Goal: Task Accomplishment & Management: Use online tool/utility

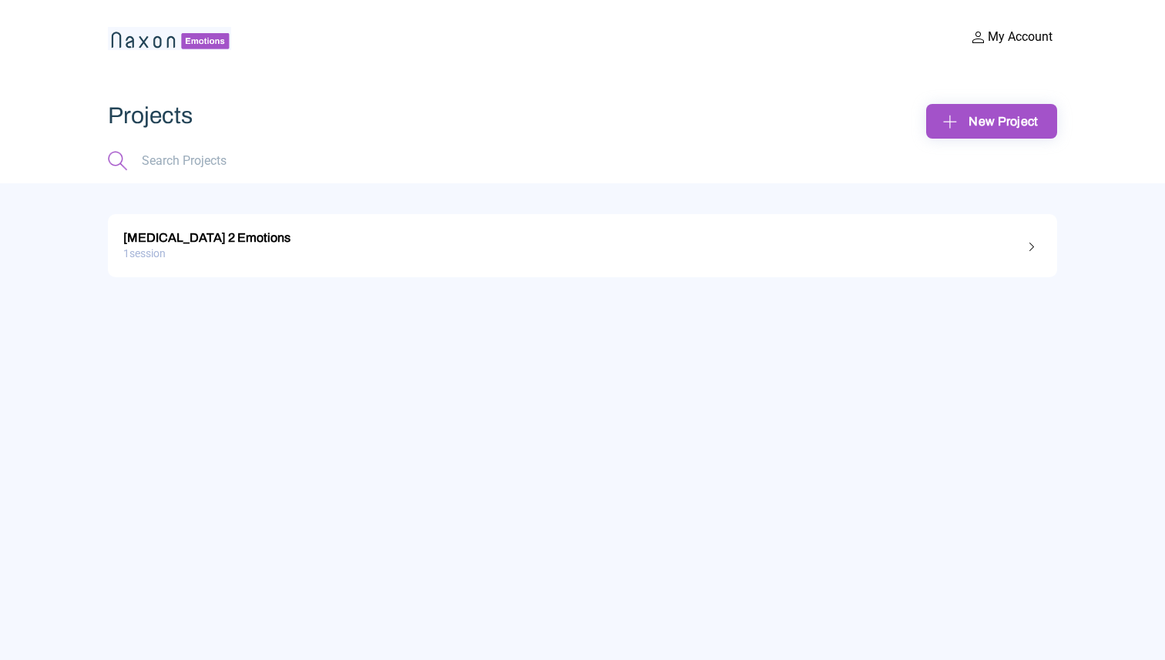
click at [725, 249] on div "1 session" at bounding box center [582, 254] width 918 height 24
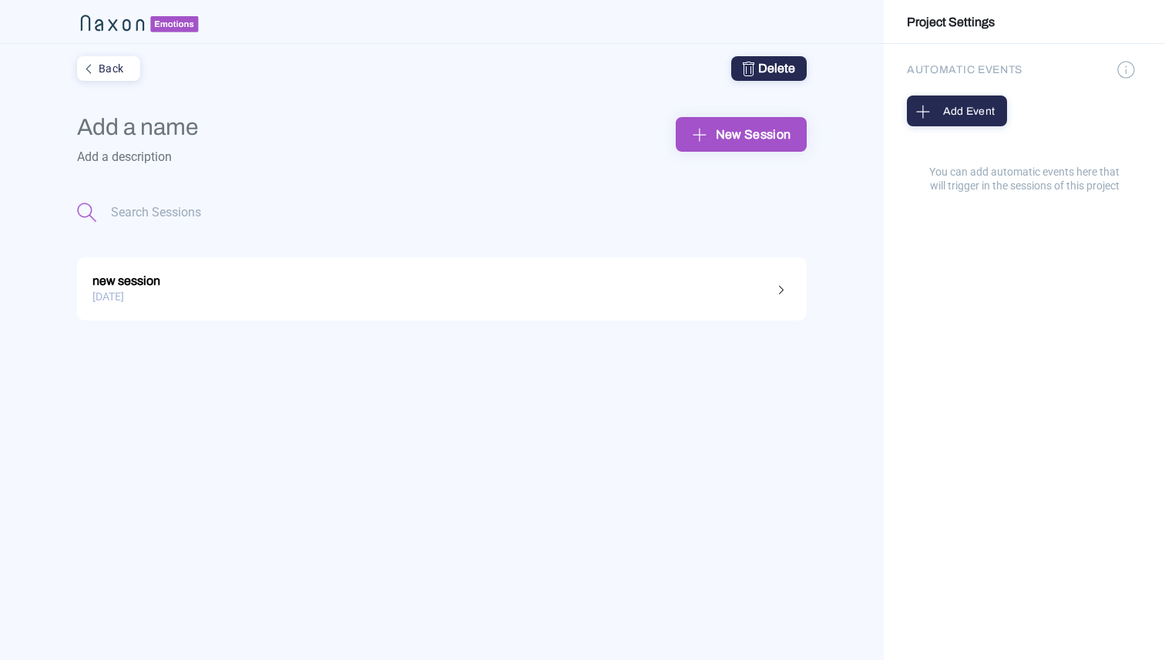
type input "[MEDICAL_DATA] 2 Emotions"
click at [523, 281] on div "new session" at bounding box center [441, 279] width 699 height 20
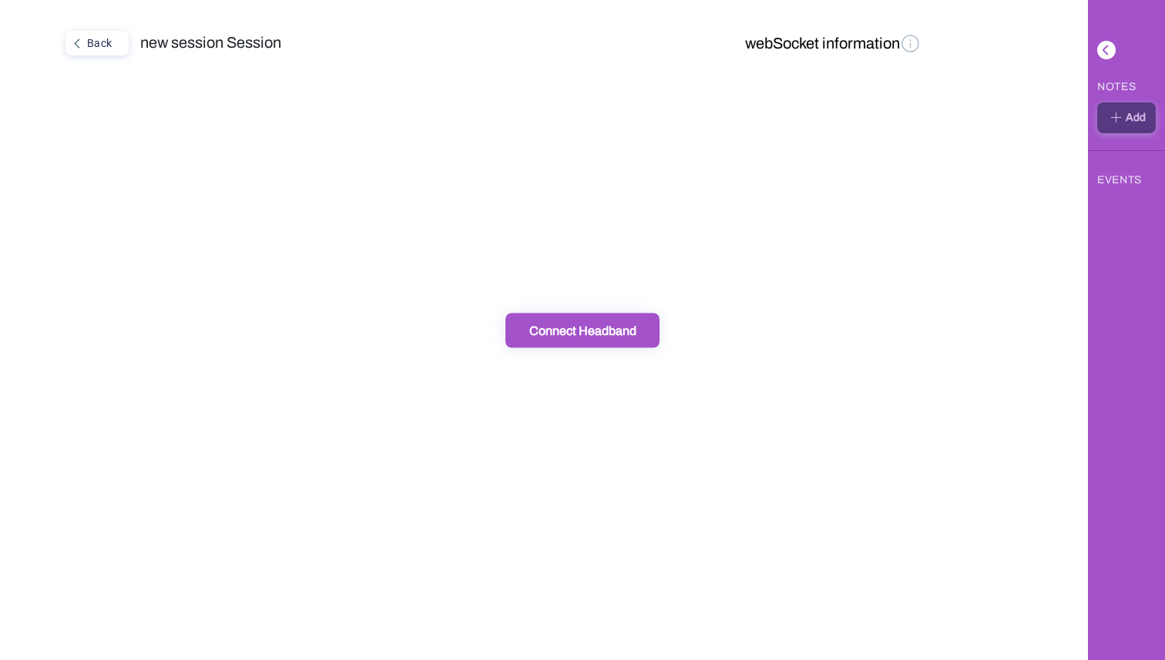
click at [595, 341] on button "Connect Headband" at bounding box center [582, 330] width 154 height 35
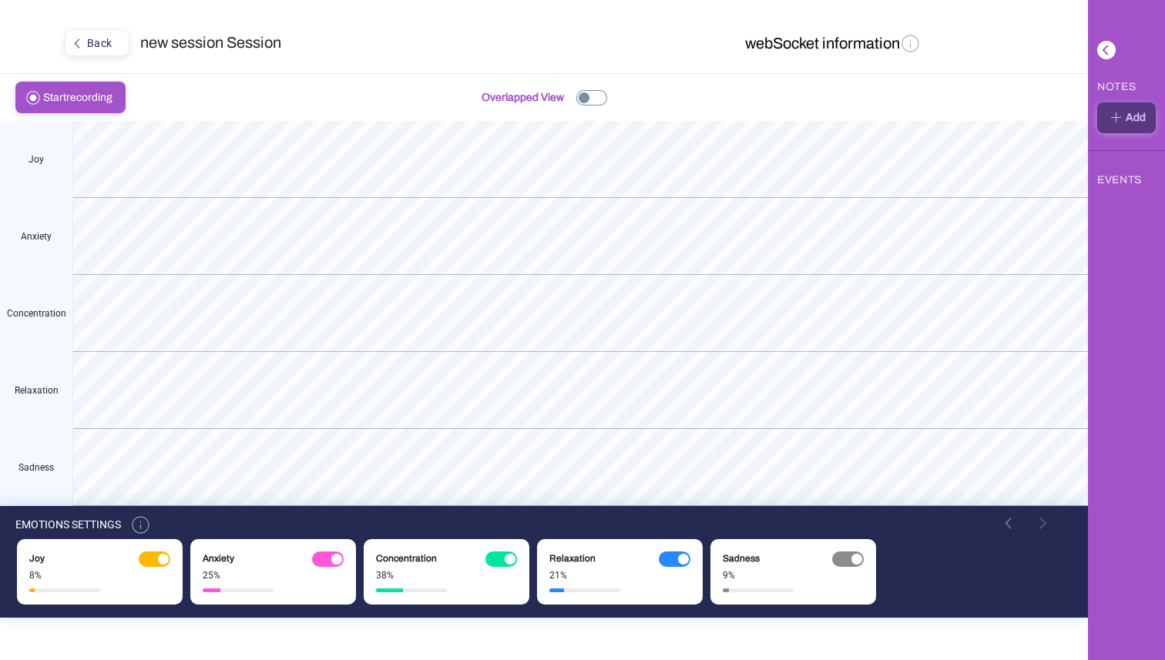
click at [901, 49] on img at bounding box center [911, 43] width 22 height 22
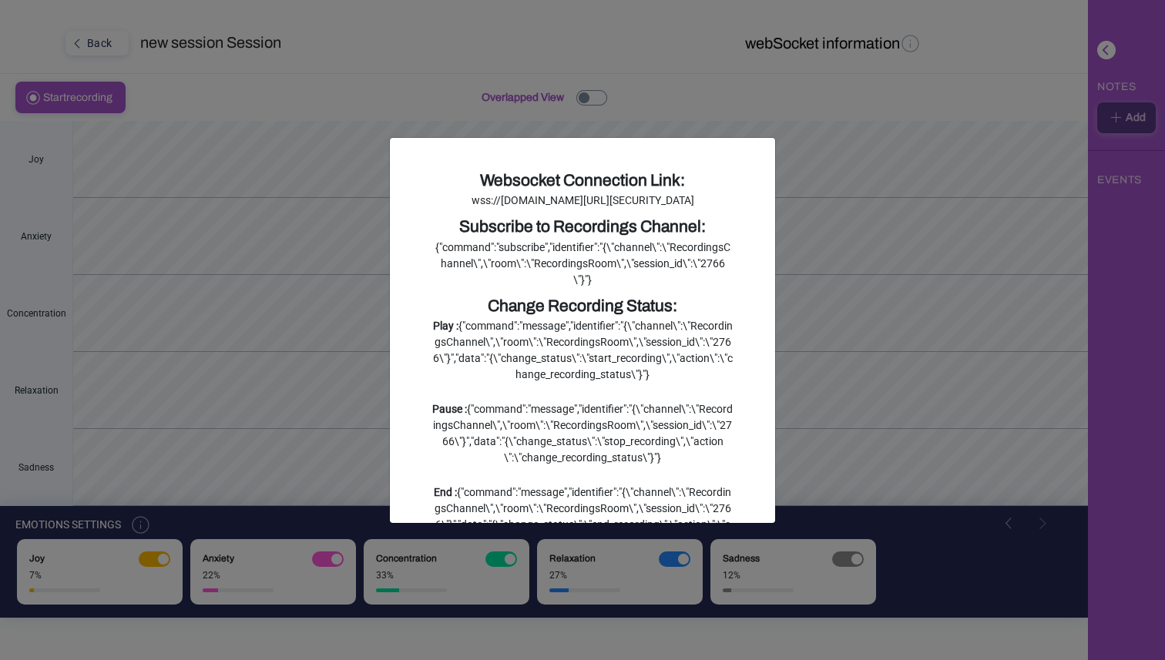
drag, startPoint x: 607, startPoint y: 247, endPoint x: 408, endPoint y: 201, distance: 204.1
click at [408, 201] on div "Websocket Connection Link: wss://naxonlabs.com/api/v1/action_cable?token=eyJhbG…" at bounding box center [582, 330] width 385 height 385
copy div "wss://naxonlabs.com/api/v1/action_cable?token=eyJhbGciOiJIUzI1NiJ9.eyJ1c2VyX2lk…"
click at [653, 240] on div "Subscribe to Recordings Channel:" at bounding box center [582, 227] width 300 height 25
drag, startPoint x: 628, startPoint y: 330, endPoint x: 432, endPoint y: 288, distance: 200.1
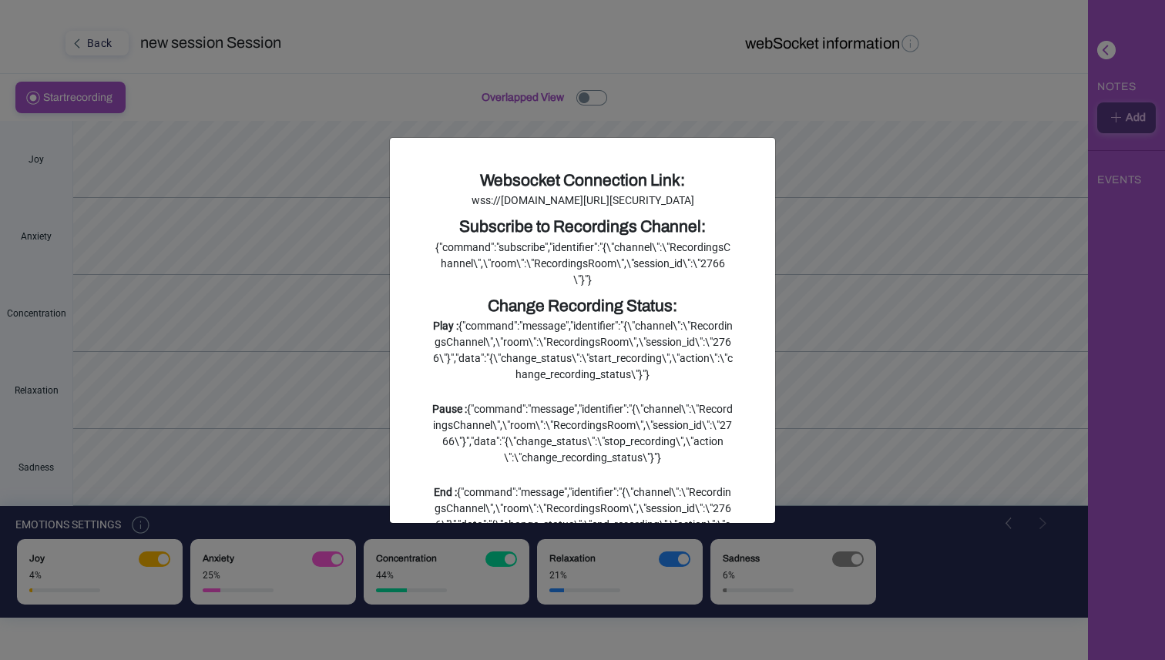
click at [432, 288] on div "{"command":"subscribe","identifier":"{\"channel\":\"RecordingsChannel\",\"room\…" at bounding box center [582, 264] width 300 height 49
copy div "{"command":"subscribe","identifier":"{\"channel\":\"RecordingsChannel\",\"room\…"
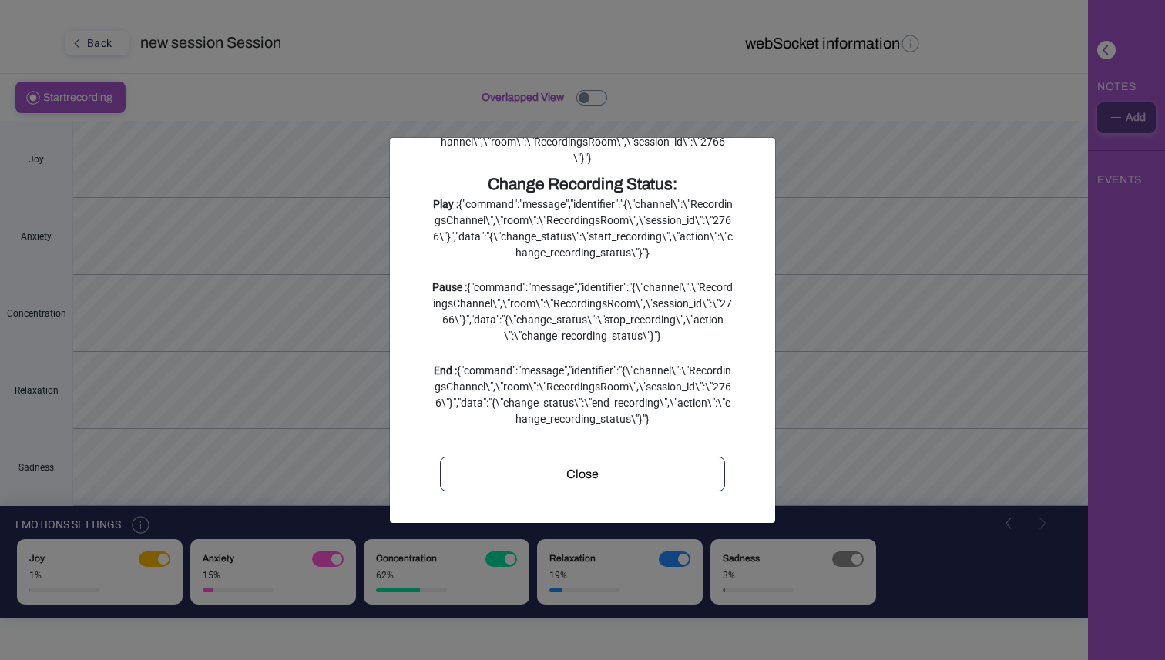
click at [610, 478] on div "Close" at bounding box center [582, 474] width 274 height 18
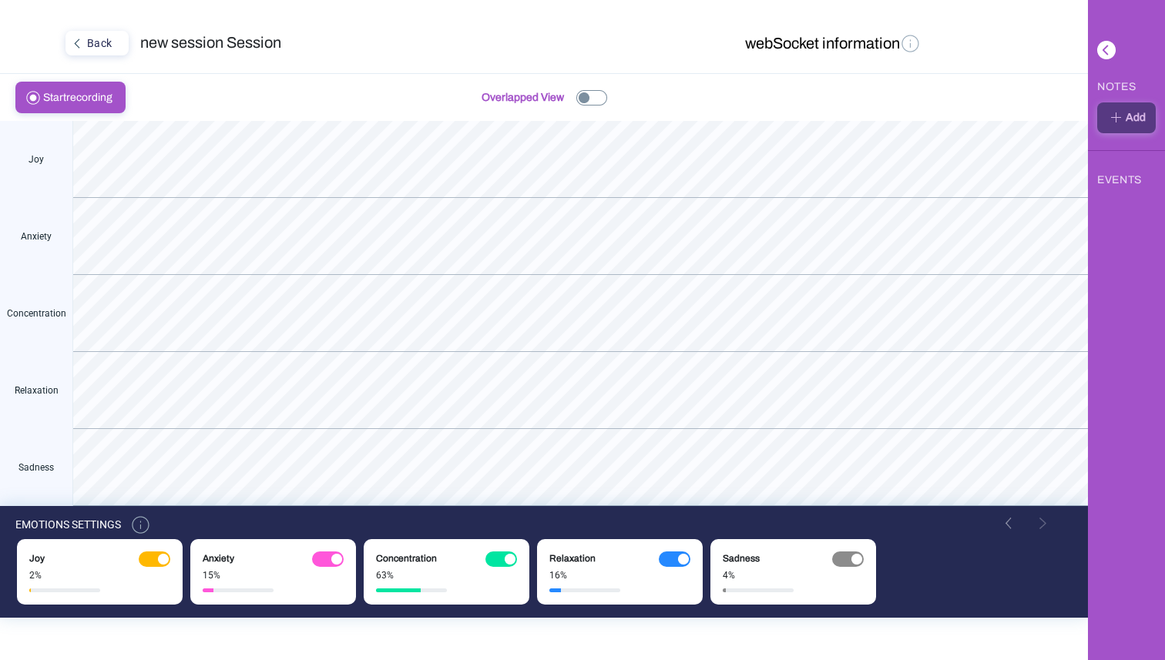
click at [96, 97] on span "Start recording" at bounding box center [82, 97] width 79 height 30
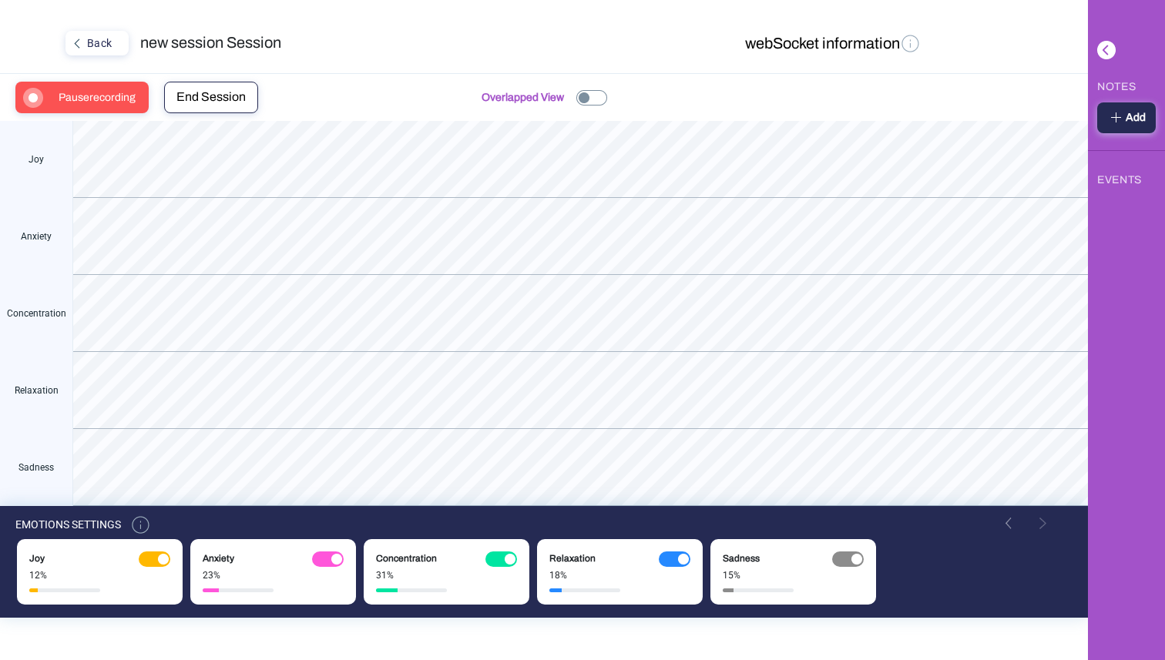
click at [902, 40] on img at bounding box center [911, 43] width 22 height 22
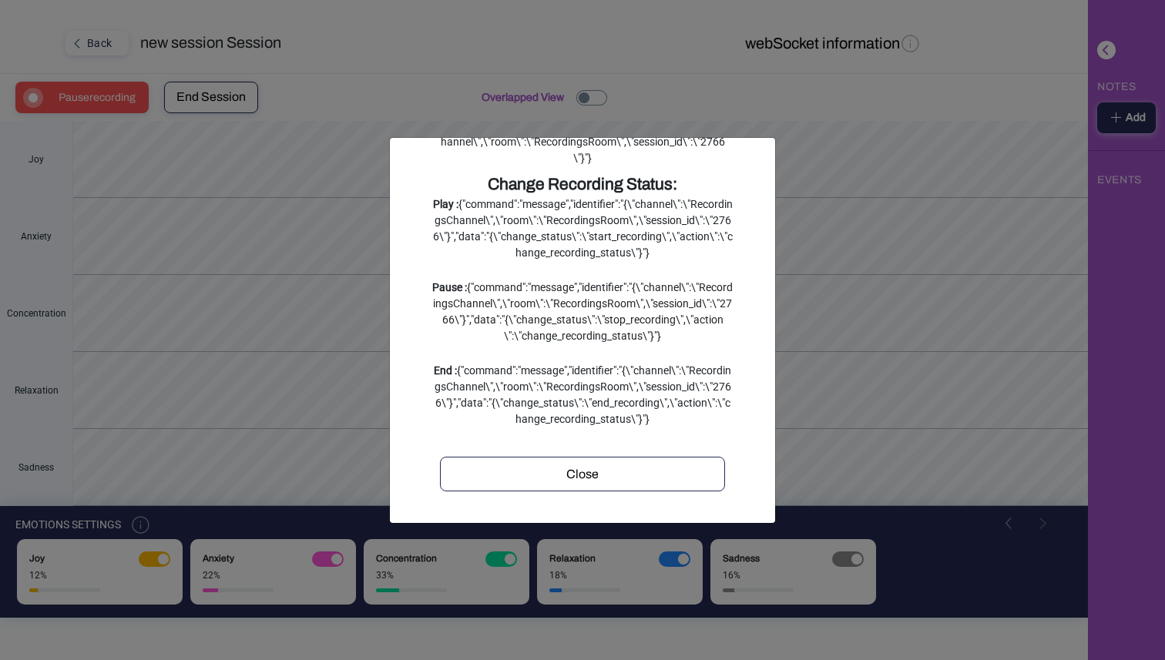
scroll to position [0, 0]
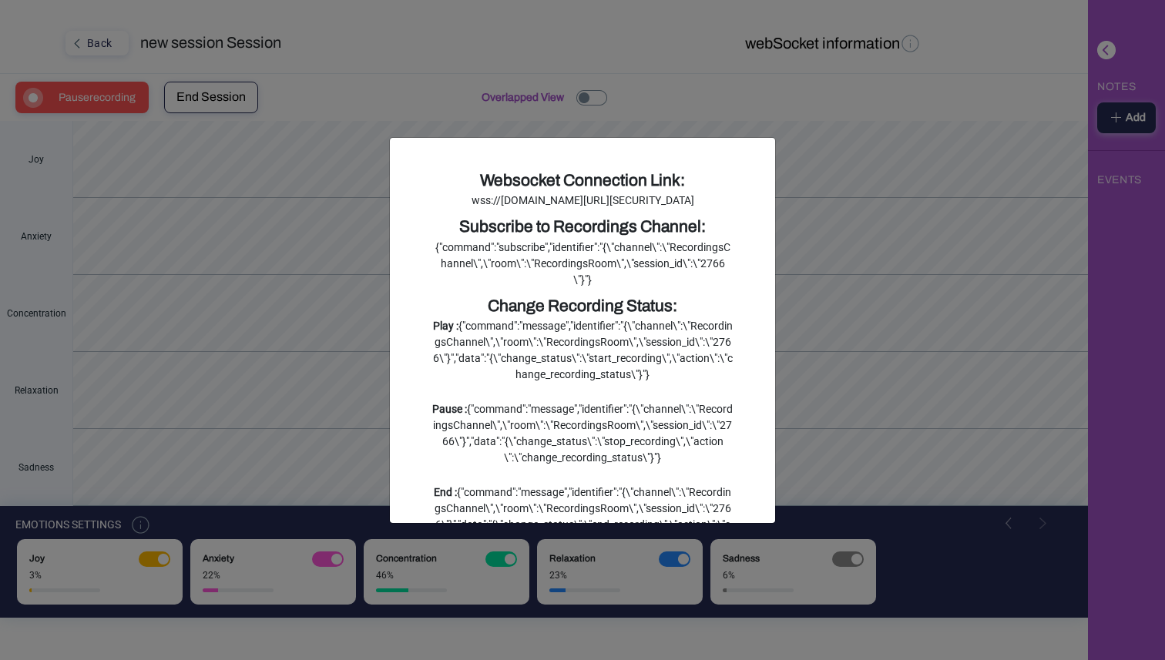
drag, startPoint x: 620, startPoint y: 331, endPoint x: 431, endPoint y: 296, distance: 192.7
click at [431, 296] on div "Websocket Connection Link: wss://naxonlabs.com/api/v1/action_cable?token=eyJhbG…" at bounding box center [583, 391] width 324 height 445
copy div "{"command":"subscribe","identifier":"{\"channel\":\"RecordingsChannel\",\"room\…"
click at [635, 288] on div "{"command":"subscribe","identifier":"{\"channel\":\"RecordingsChannel\",\"room\…" at bounding box center [582, 264] width 300 height 49
drag, startPoint x: 624, startPoint y: 330, endPoint x: 431, endPoint y: 297, distance: 195.4
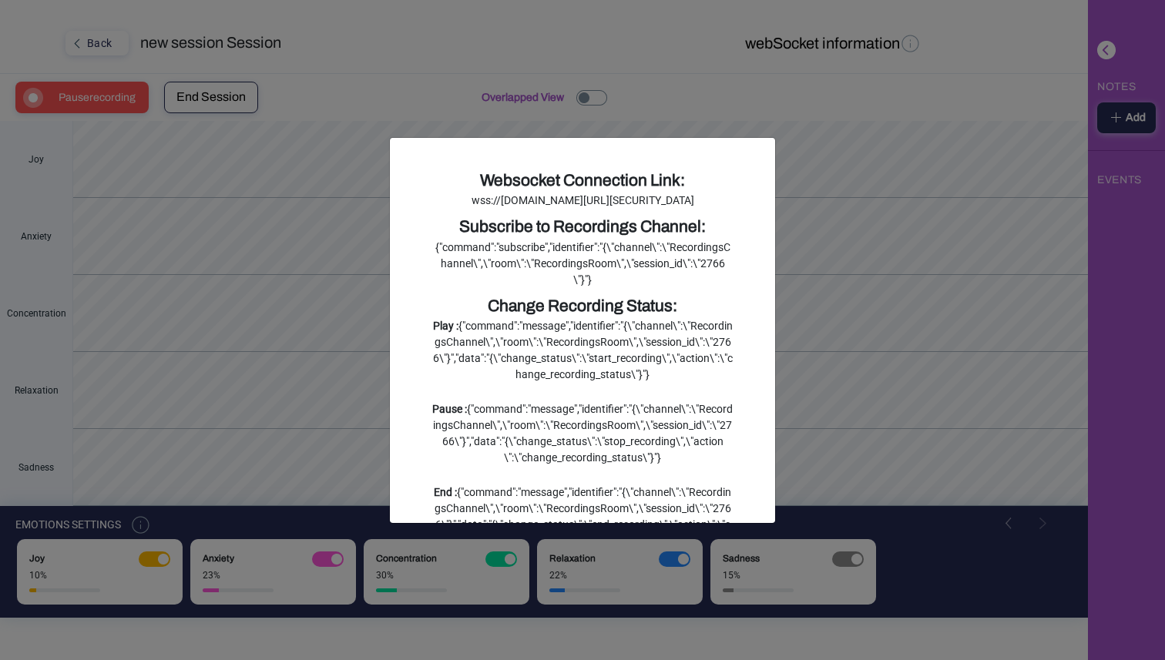
click at [432, 288] on div "{"command":"subscribe","identifier":"{\"channel\":\"RecordingsChannel\",\"room\…" at bounding box center [582, 264] width 300 height 49
copy div "{"command":"subscribe","identifier":"{\"channel\":\"RecordingsChannel\",\"room\…"
click at [557, 288] on div "{"command":"subscribe","identifier":"{\"channel\":\"RecordingsChannel\",\"room\…" at bounding box center [582, 264] width 300 height 49
drag, startPoint x: 617, startPoint y: 325, endPoint x: 429, endPoint y: 299, distance: 189.8
click at [429, 299] on div "Websocket Connection Link: wss://naxonlabs.com/api/v1/action_cable?token=eyJhbG…" at bounding box center [583, 391] width 324 height 445
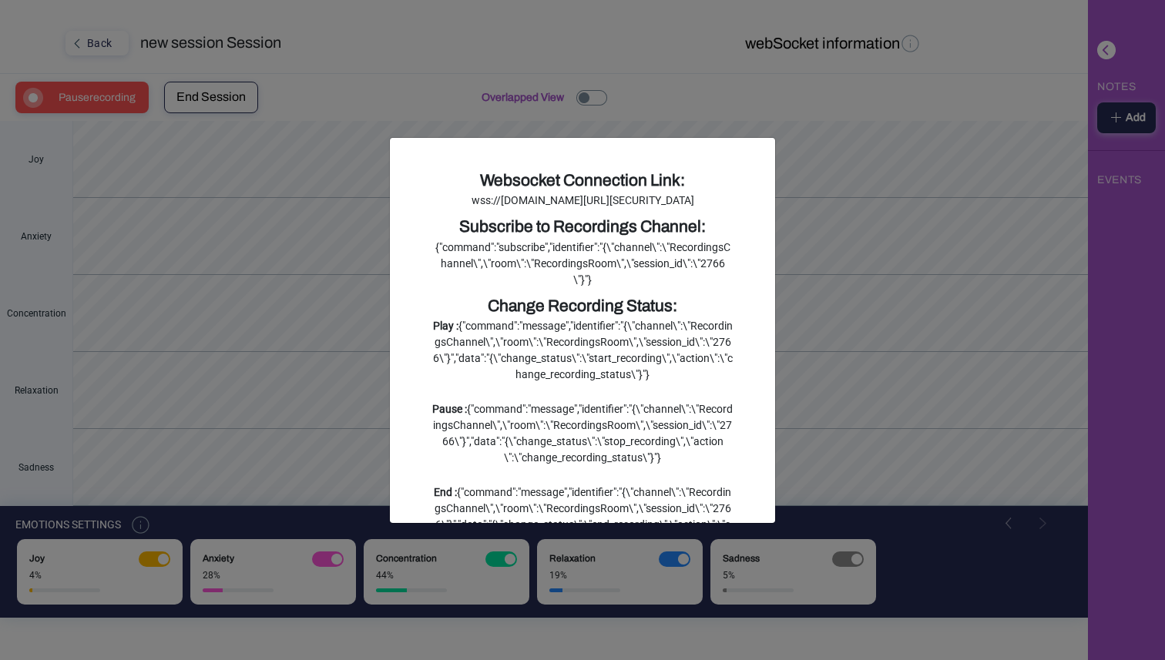
copy div "{"command":"subscribe","identifier":"{\"channel\":\"RecordingsChannel\",\"room\…"
click at [599, 288] on div "{"command":"subscribe","identifier":"{\"channel\":\"RecordingsChannel\",\"room\…" at bounding box center [582, 264] width 300 height 49
click at [630, 288] on div "{"command":"subscribe","identifier":"{\"channel\":\"RecordingsChannel\",\"room\…" at bounding box center [582, 264] width 300 height 49
drag, startPoint x: 633, startPoint y: 329, endPoint x: 429, endPoint y: 298, distance: 206.5
click at [429, 298] on div "Websocket Connection Link: wss://naxonlabs.com/api/v1/action_cable?token=eyJhbG…" at bounding box center [583, 391] width 324 height 445
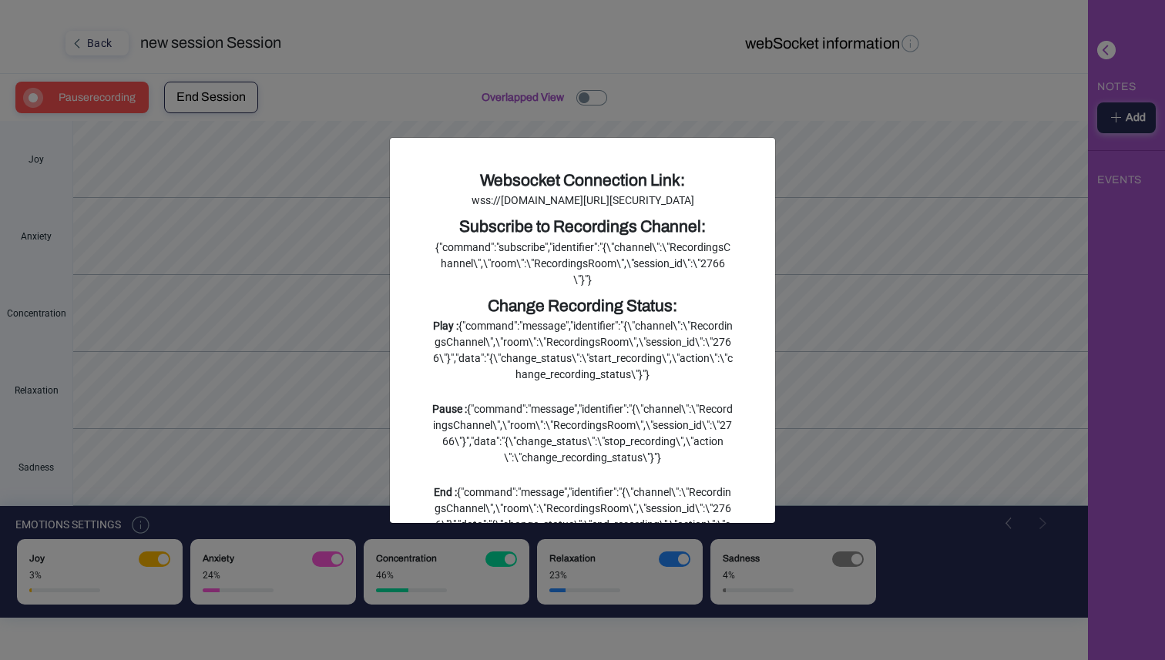
copy div "{"command":"subscribe","identifier":"{\"channel\":\"RecordingsChannel\",\"room\…"
click at [836, 290] on ngb-modal-window "Websocket Connection Link: wss://naxonlabs.com/api/v1/action_cable?token=eyJhbG…" at bounding box center [582, 330] width 1165 height 660
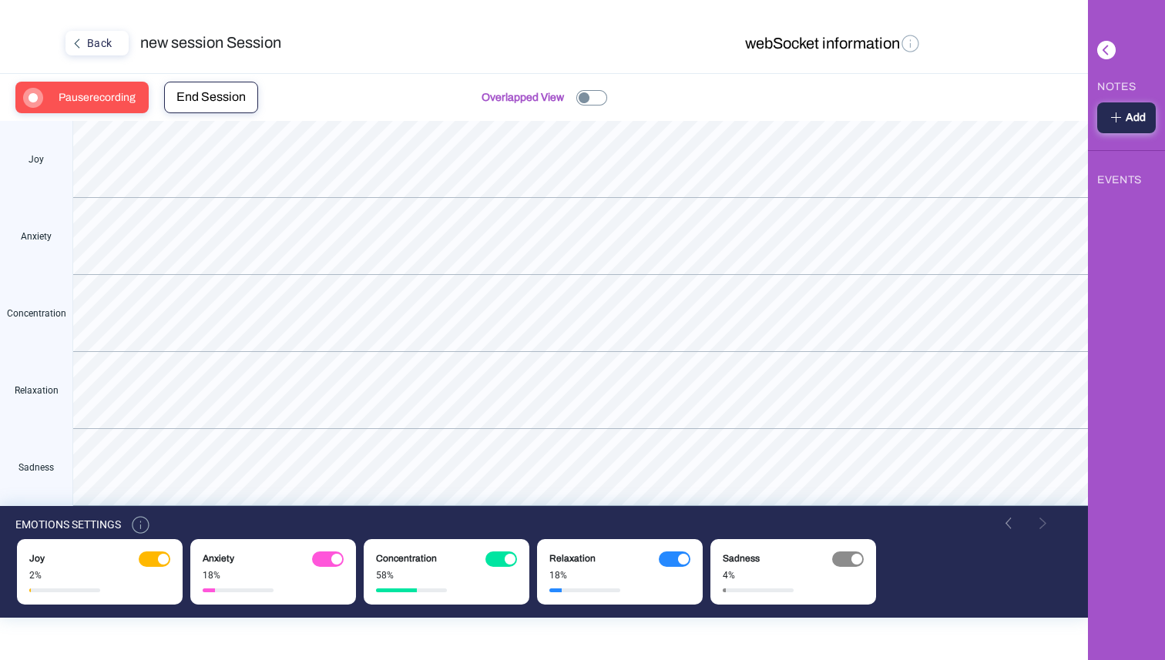
click at [812, 49] on button "webSocket information" at bounding box center [833, 44] width 186 height 27
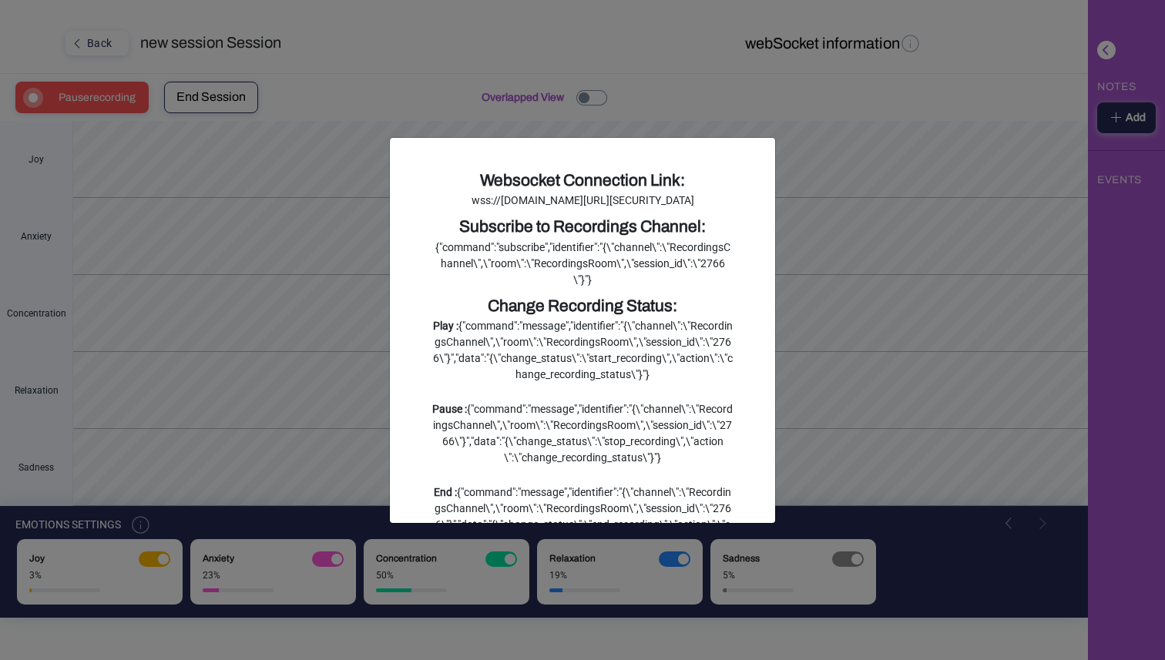
drag, startPoint x: 605, startPoint y: 252, endPoint x: 424, endPoint y: 203, distance: 187.7
click at [424, 203] on div "Websocket Connection Link: wss://naxonlabs.com/api/v1/action_cable?token=eyJhbG…" at bounding box center [583, 391] width 324 height 445
copy div "wss://naxonlabs.com/api/v1/action_cable?token=eyJhbGciOiJIUzI1NiJ9.eyJ1c2VyX2lk…"
click at [532, 76] on ngb-modal-window "Websocket Connection Link: wss://naxonlabs.com/api/v1/action_cable?token=eyJhbG…" at bounding box center [582, 330] width 1165 height 660
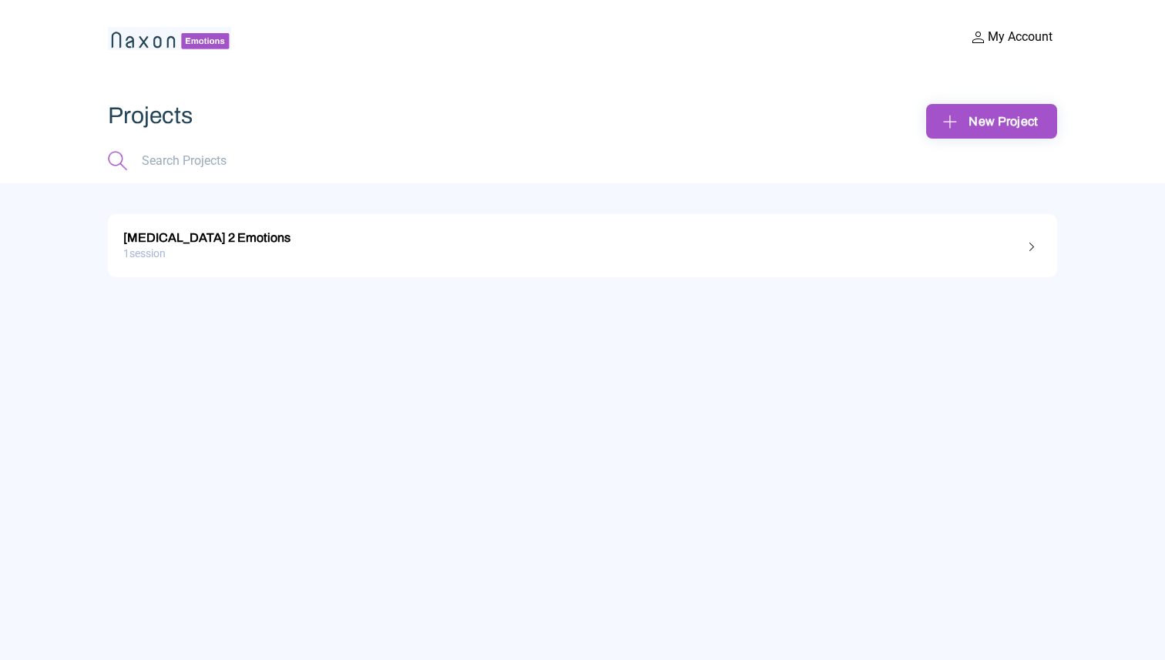
click at [510, 248] on div "1 session" at bounding box center [582, 254] width 918 height 24
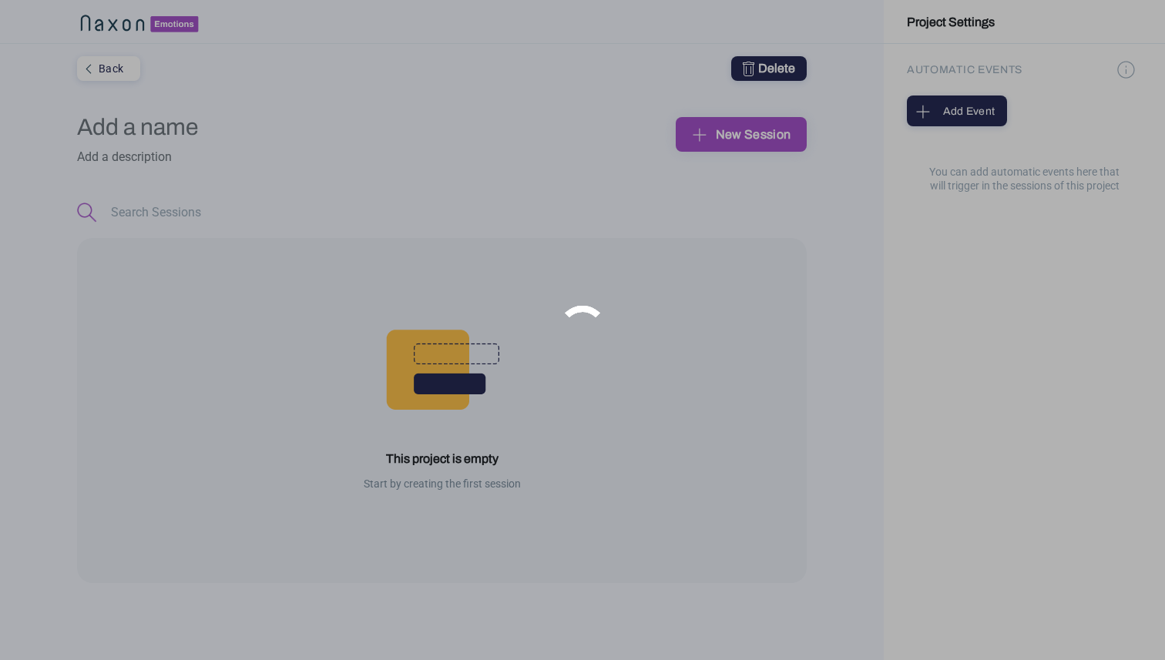
type input "[MEDICAL_DATA] 2 Emotions"
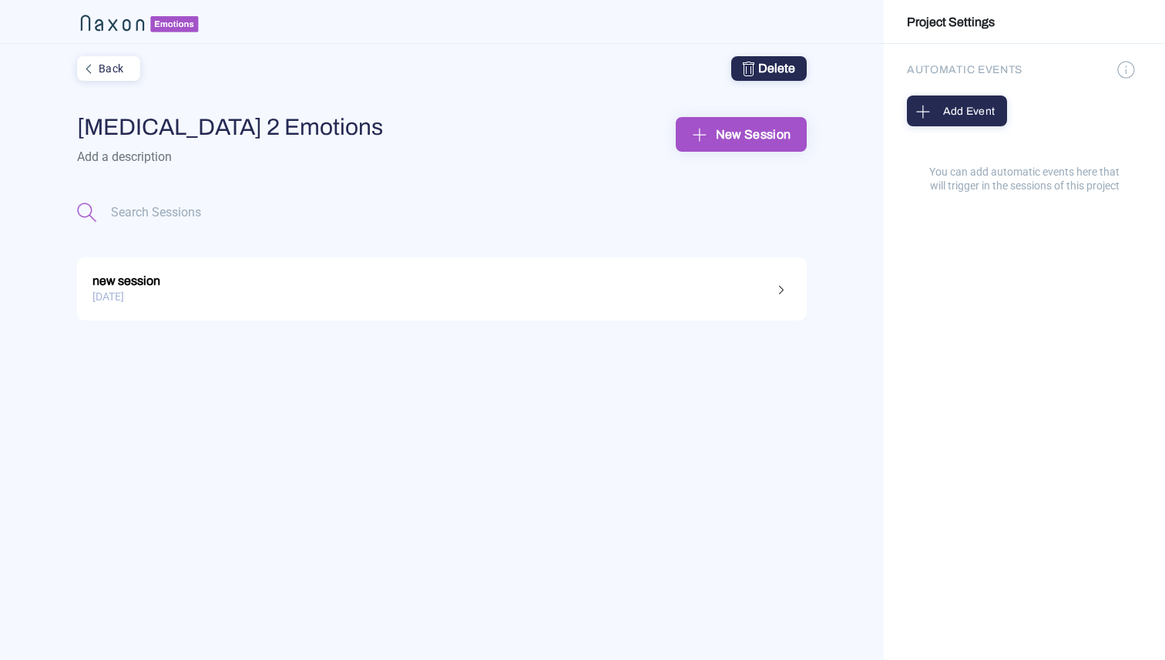
click at [542, 268] on link "new session [DATE]" at bounding box center [442, 288] width 730 height 63
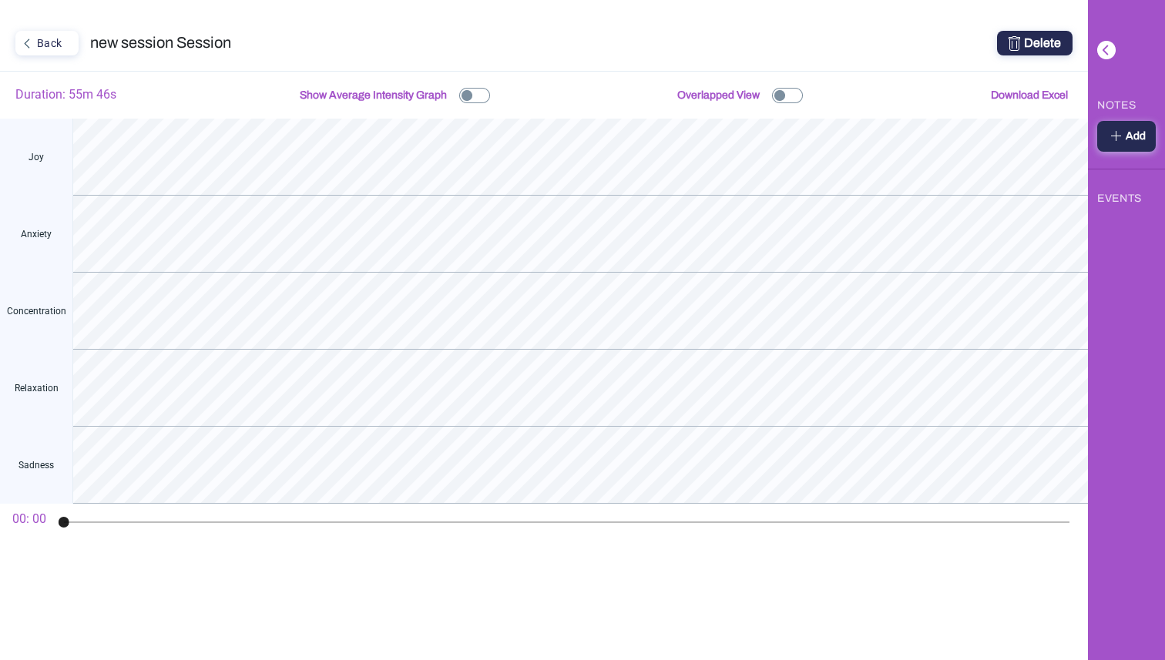
click at [1037, 42] on div "Delete" at bounding box center [1035, 43] width 52 height 18
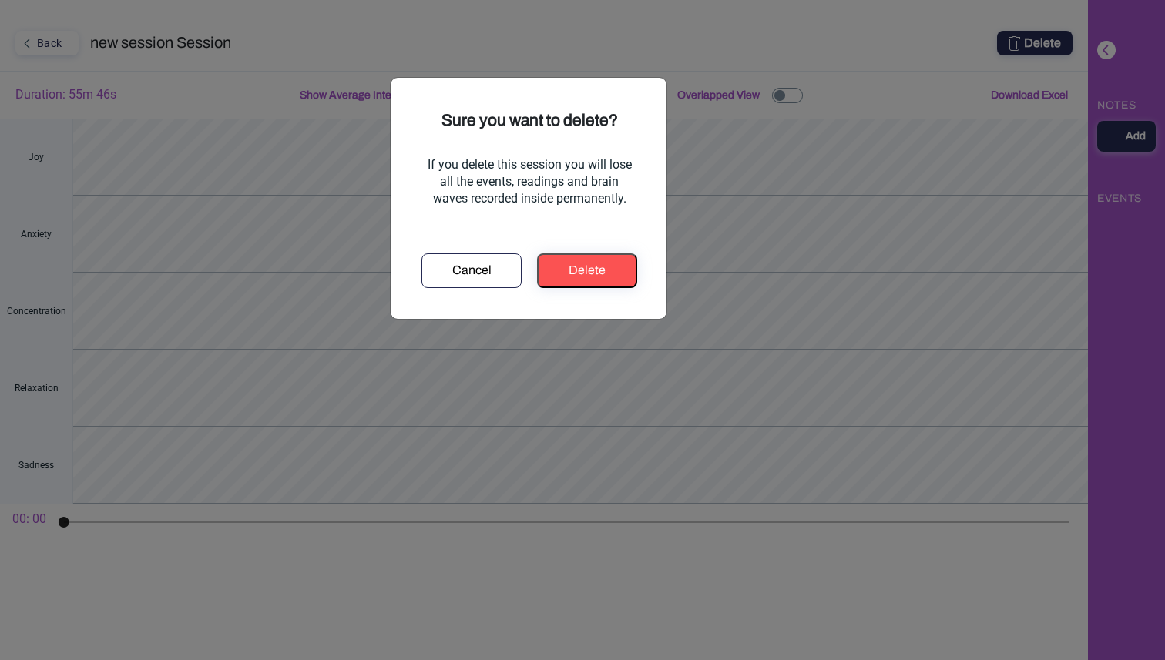
click at [599, 278] on div "Delete" at bounding box center [587, 270] width 88 height 18
click at [601, 269] on div "Delete" at bounding box center [587, 270] width 88 height 18
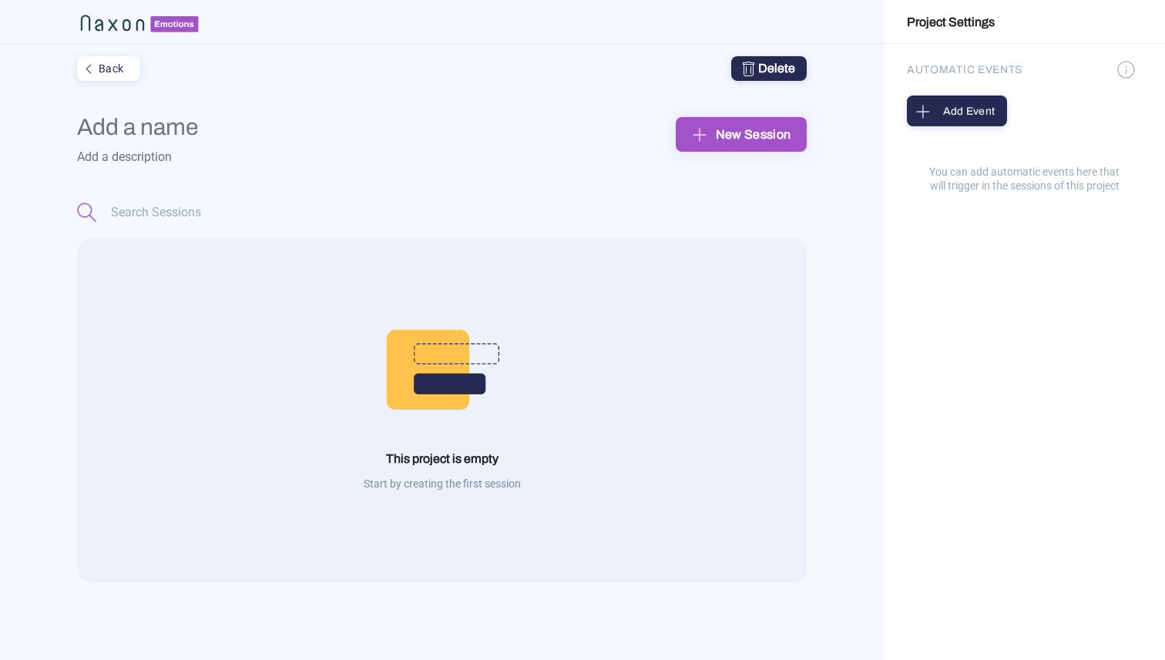
type input "[MEDICAL_DATA] 2 Emotions"
click at [772, 129] on div "New Session" at bounding box center [741, 135] width 106 height 24
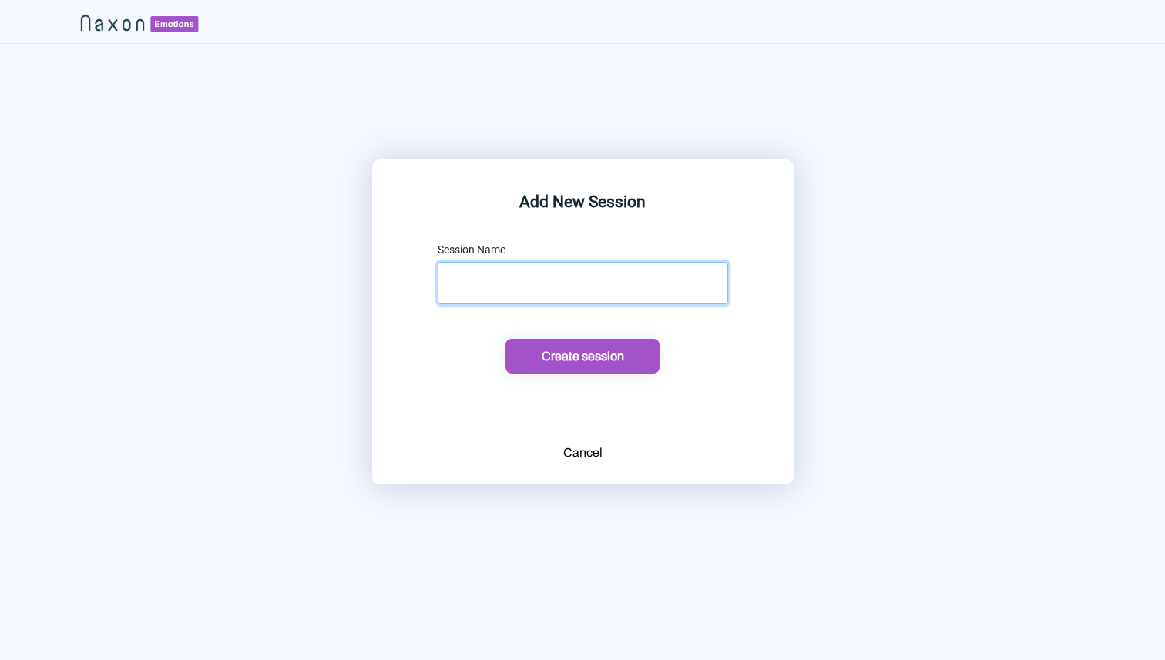
click at [629, 268] on input "text" at bounding box center [583, 283] width 290 height 42
type input "[MEDICAL_DATA] 2"
click at [633, 351] on div "Create session" at bounding box center [582, 356] width 145 height 16
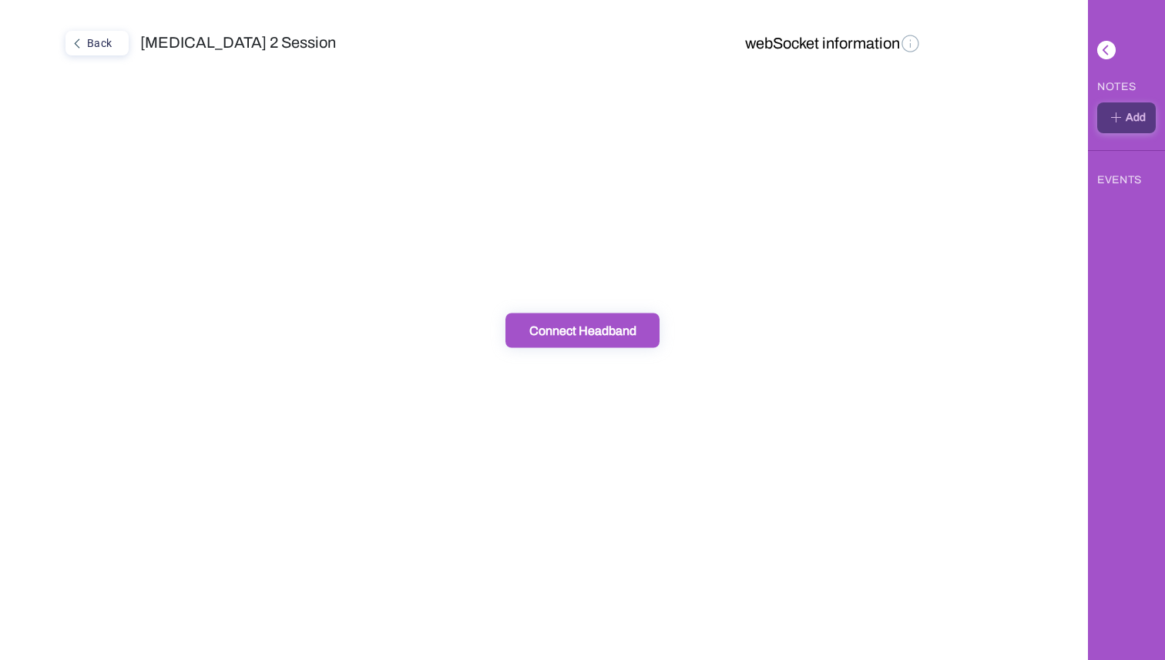
click at [624, 338] on button "Connect Headband" at bounding box center [582, 330] width 154 height 35
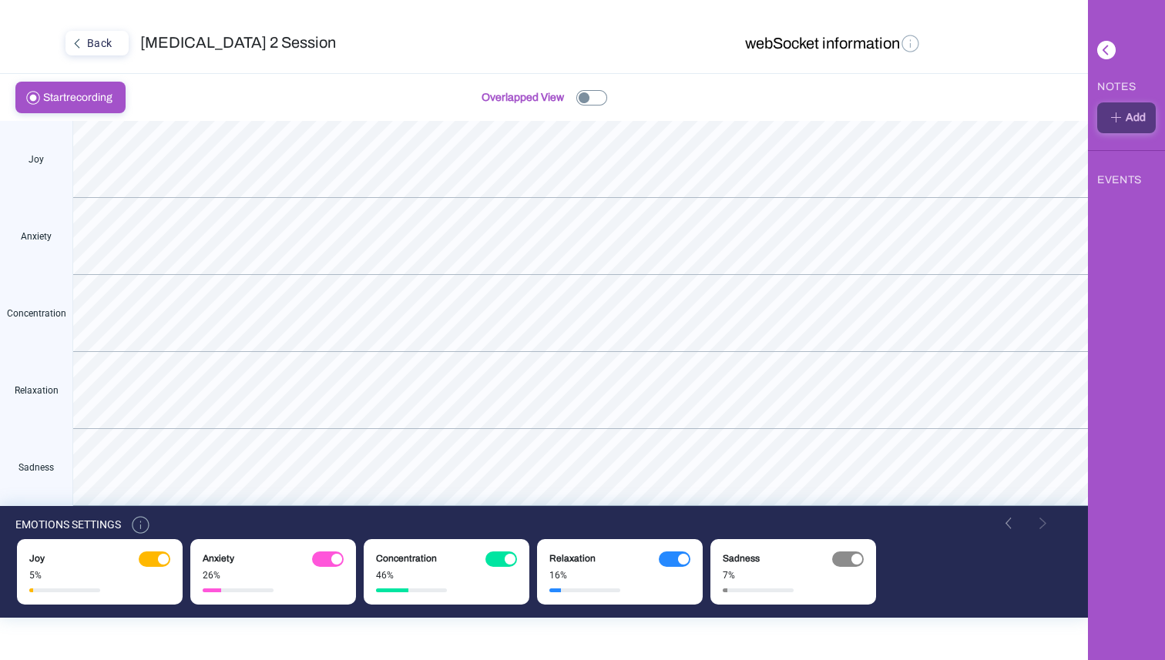
click at [908, 37] on img at bounding box center [911, 43] width 22 height 22
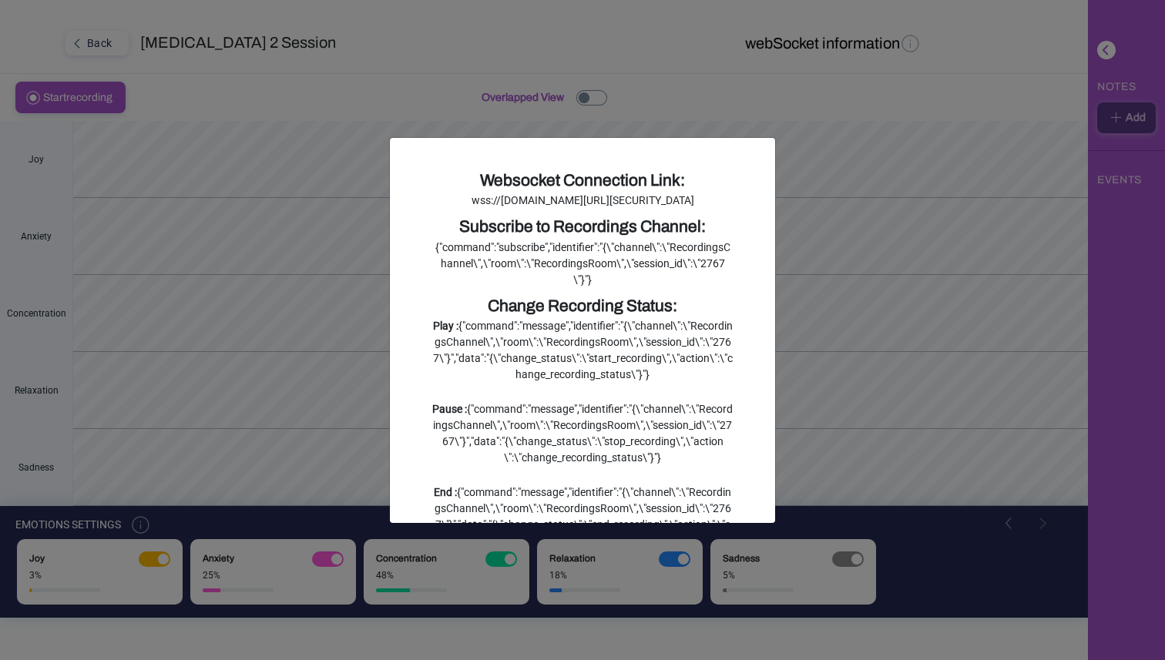
drag, startPoint x: 612, startPoint y: 250, endPoint x: 428, endPoint y: 200, distance: 190.1
click at [428, 200] on div "Websocket Connection Link: wss://[DOMAIN_NAME][URL][SECURITY_DATA] Subscribe to…" at bounding box center [583, 391] width 324 height 445
drag, startPoint x: 635, startPoint y: 332, endPoint x: 432, endPoint y: 299, distance: 205.3
click at [432, 288] on div "{"command":"subscribe","identifier":"{\"channel\":\"RecordingsChannel\",\"room\…" at bounding box center [582, 264] width 300 height 49
copy div "{"command":"subscribe","identifier":"{\"channel\":\"RecordingsChannel\",\"room\…"
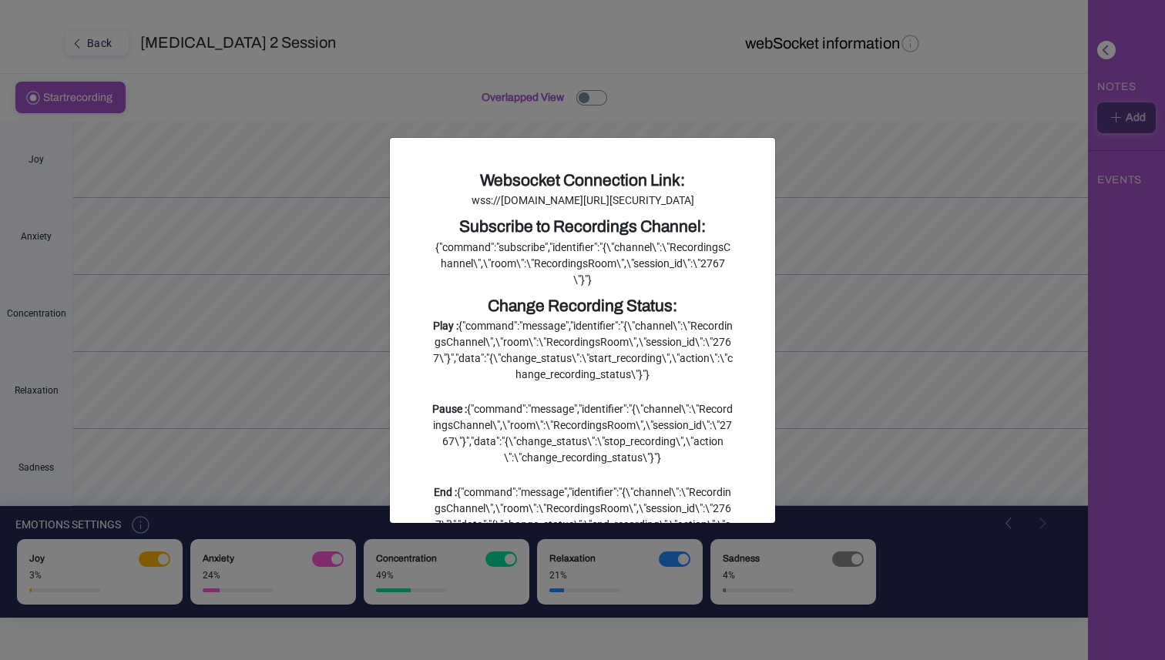
click at [589, 209] on div "wss://[DOMAIN_NAME][URL][SECURITY_DATA]" at bounding box center [582, 201] width 300 height 16
drag, startPoint x: 592, startPoint y: 250, endPoint x: 409, endPoint y: 198, distance: 190.5
click at [409, 198] on div "Websocket Connection Link: wss://[DOMAIN_NAME][URL][SECURITY_DATA] Subscribe to…" at bounding box center [582, 330] width 385 height 385
copy div "wss://[DOMAIN_NAME][URL][SECURITY_DATA]"
click at [684, 258] on div "Websocket Connection Link: wss://[DOMAIN_NAME][URL][SECURITY_DATA] Subscribe to…" at bounding box center [583, 391] width 324 height 445
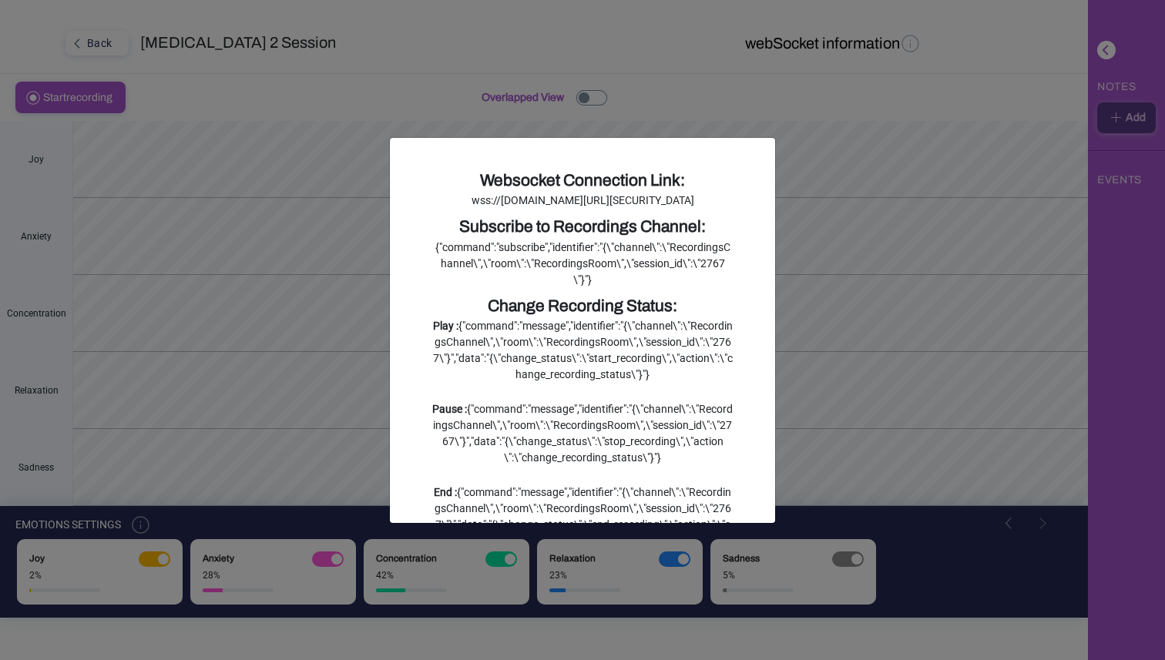
drag, startPoint x: 631, startPoint y: 331, endPoint x: 431, endPoint y: 292, distance: 204.0
click at [431, 292] on div "Websocket Connection Link: wss://[DOMAIN_NAME][URL][SECURITY_DATA] Subscribe to…" at bounding box center [583, 391] width 324 height 445
copy div "{"command":"subscribe","identifier":"{\"channel\":\"RecordingsChannel\",\"room\…"
click at [600, 209] on div "wss://[DOMAIN_NAME][URL][SECURITY_DATA]" at bounding box center [582, 201] width 300 height 16
drag, startPoint x: 597, startPoint y: 244, endPoint x: 425, endPoint y: 196, distance: 179.3
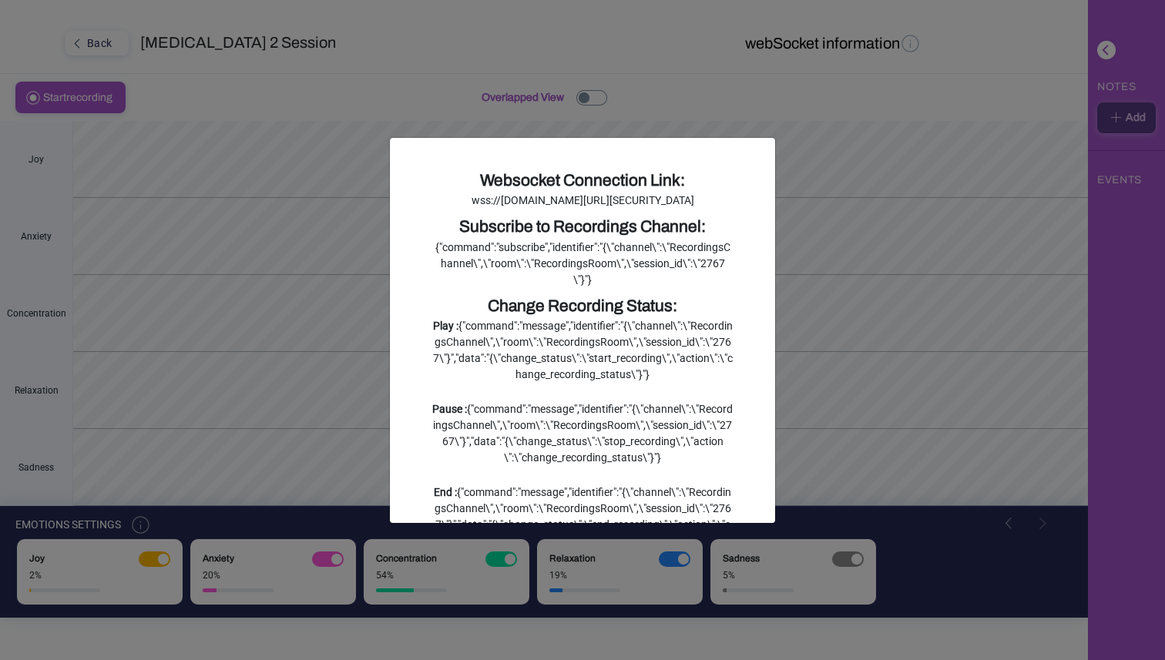
click at [425, 196] on div "Websocket Connection Link: wss://[DOMAIN_NAME][URL][SECURITY_DATA] Subscribe to…" at bounding box center [583, 391] width 324 height 445
copy div "wss://[DOMAIN_NAME][URL][SECURITY_DATA]"
click at [651, 209] on div "wss://[DOMAIN_NAME][URL][SECURITY_DATA]" at bounding box center [582, 201] width 300 height 16
drag, startPoint x: 609, startPoint y: 247, endPoint x: 428, endPoint y: 204, distance: 186.1
click at [428, 204] on div "Websocket Connection Link: wss://[DOMAIN_NAME][URL][SECURITY_DATA] Subscribe to…" at bounding box center [583, 391] width 324 height 445
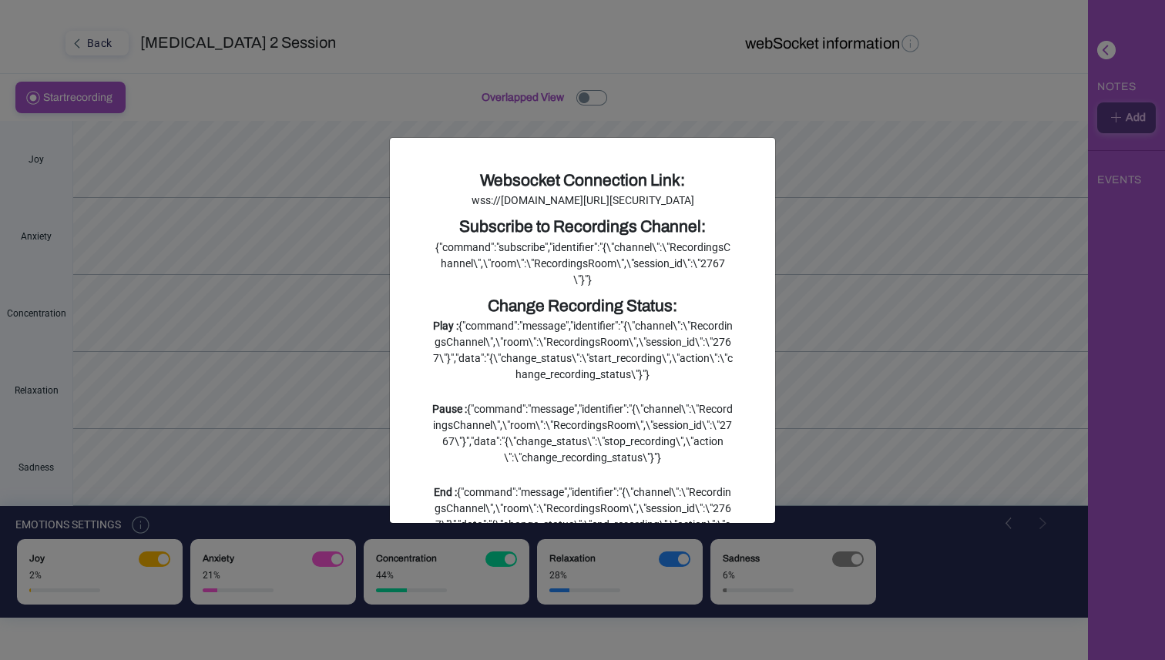
copy div "wss://[DOMAIN_NAME][URL][SECURITY_DATA]"
click at [900, 346] on ngb-modal-window "Websocket Connection Link: wss://[DOMAIN_NAME][URL][SECURITY_DATA] Subscribe to…" at bounding box center [582, 330] width 1165 height 660
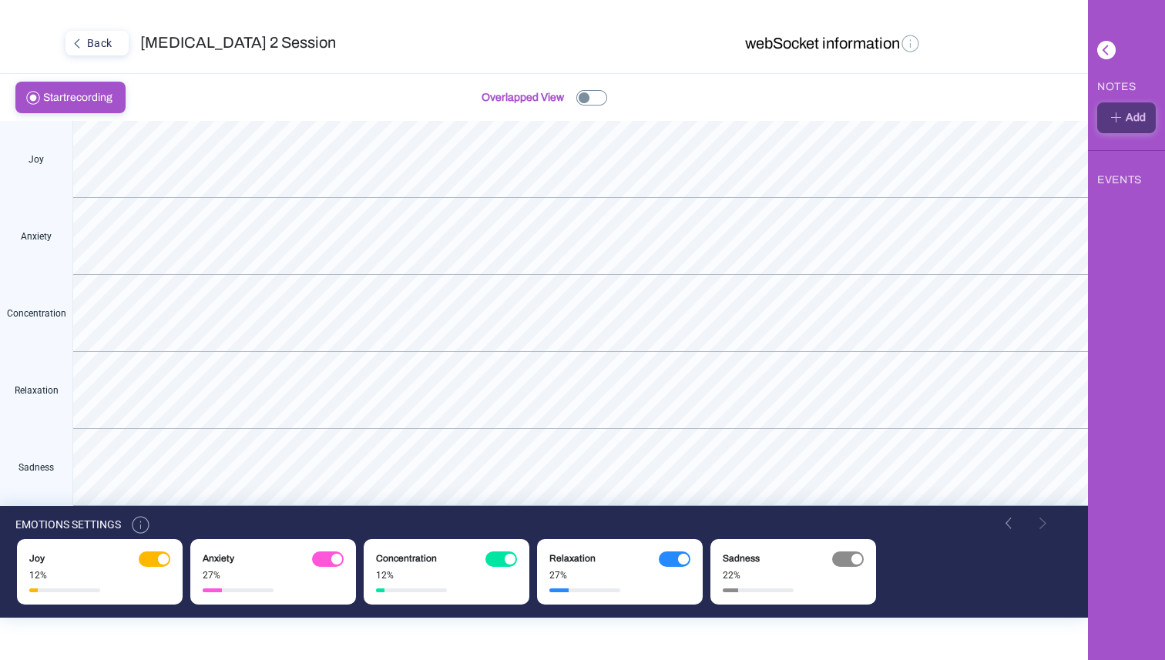
click at [911, 48] on img at bounding box center [911, 43] width 22 height 22
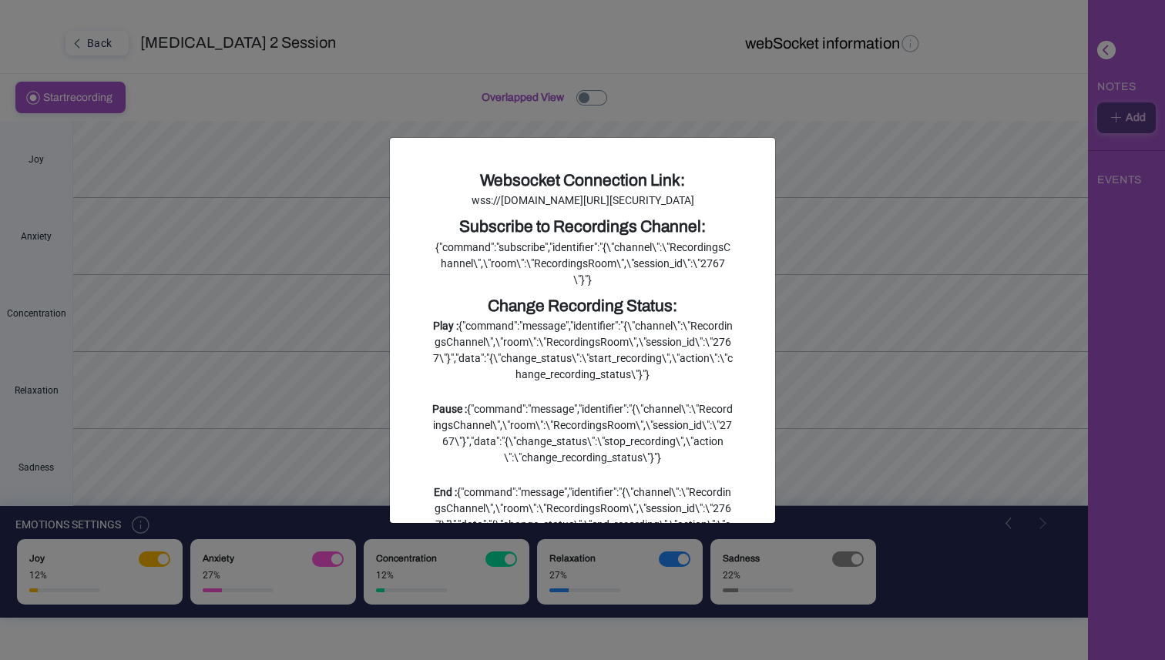
scroll to position [170, 0]
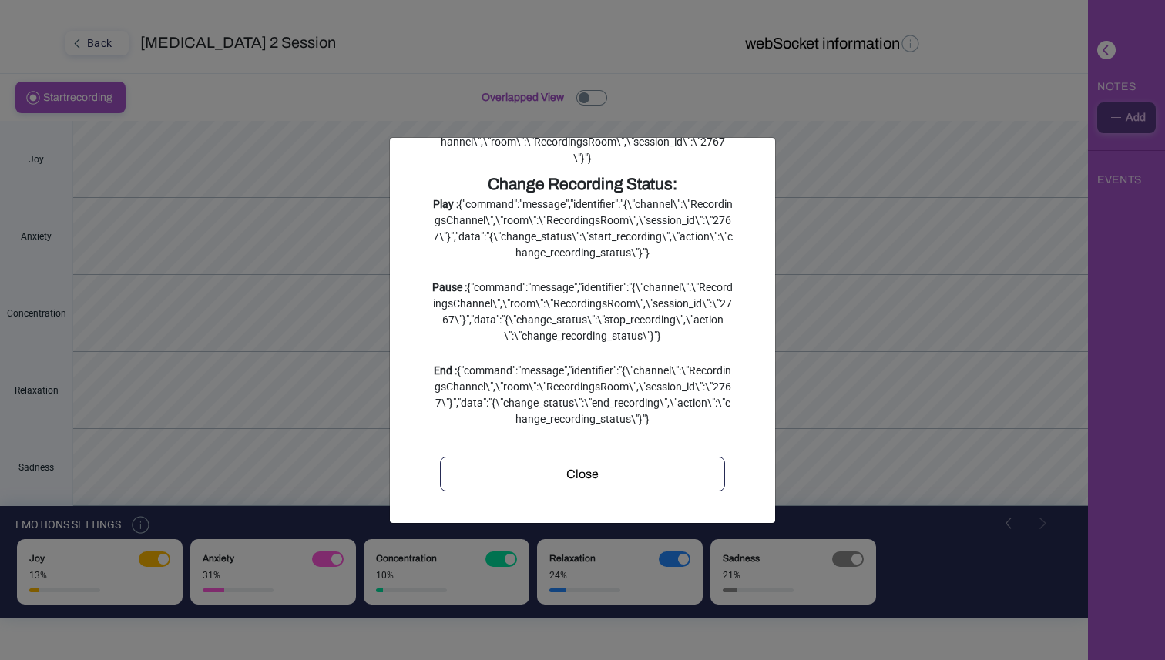
click at [834, 170] on ngb-modal-window "Websocket Connection Link: wss://[DOMAIN_NAME][URL][SECURITY_DATA] Subscribe to…" at bounding box center [582, 330] width 1165 height 660
